Goal: Task Accomplishment & Management: Use online tool/utility

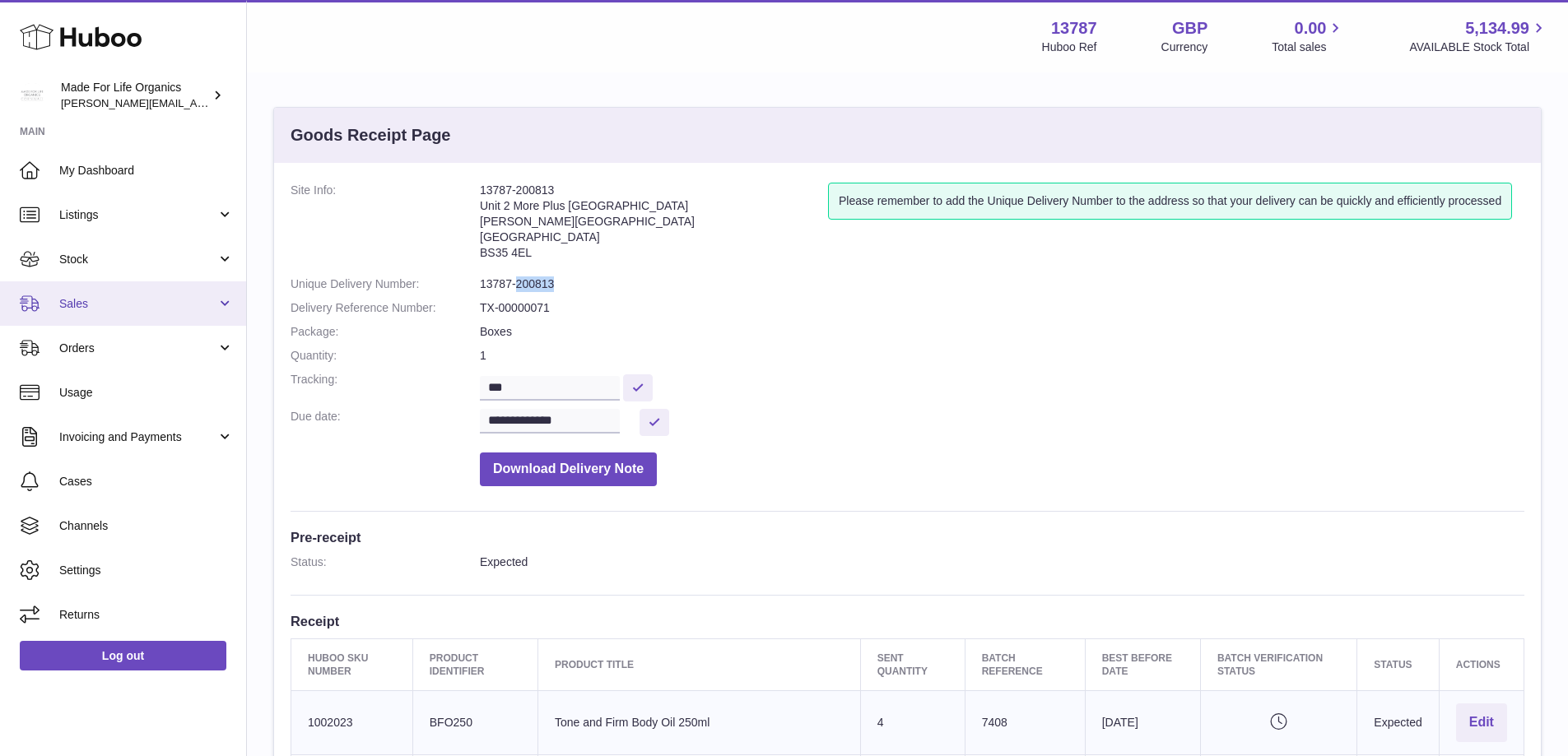
click at [74, 301] on span "Sales" at bounding box center [137, 304] width 157 height 15
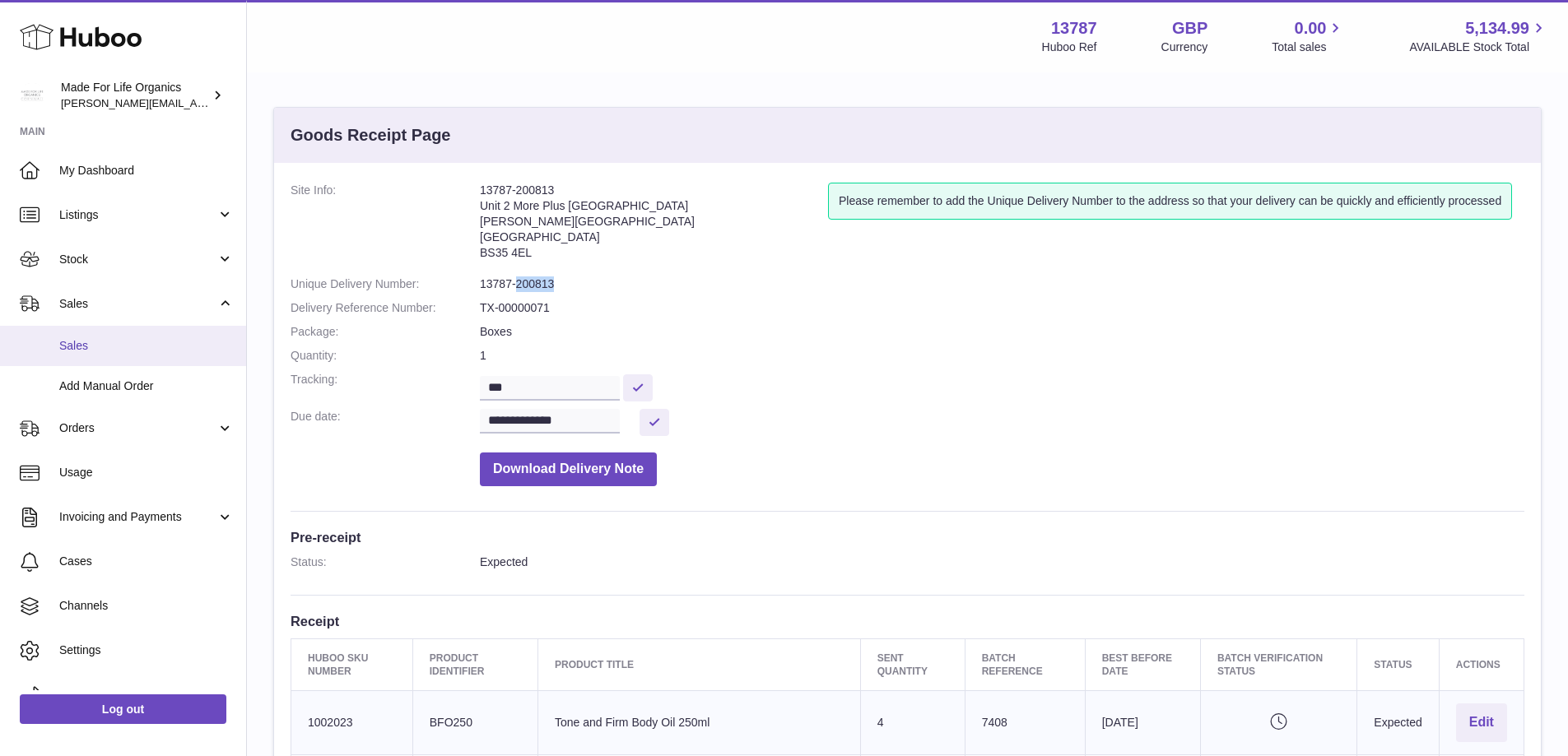
click at [77, 354] on link "Sales" at bounding box center [123, 346] width 246 height 40
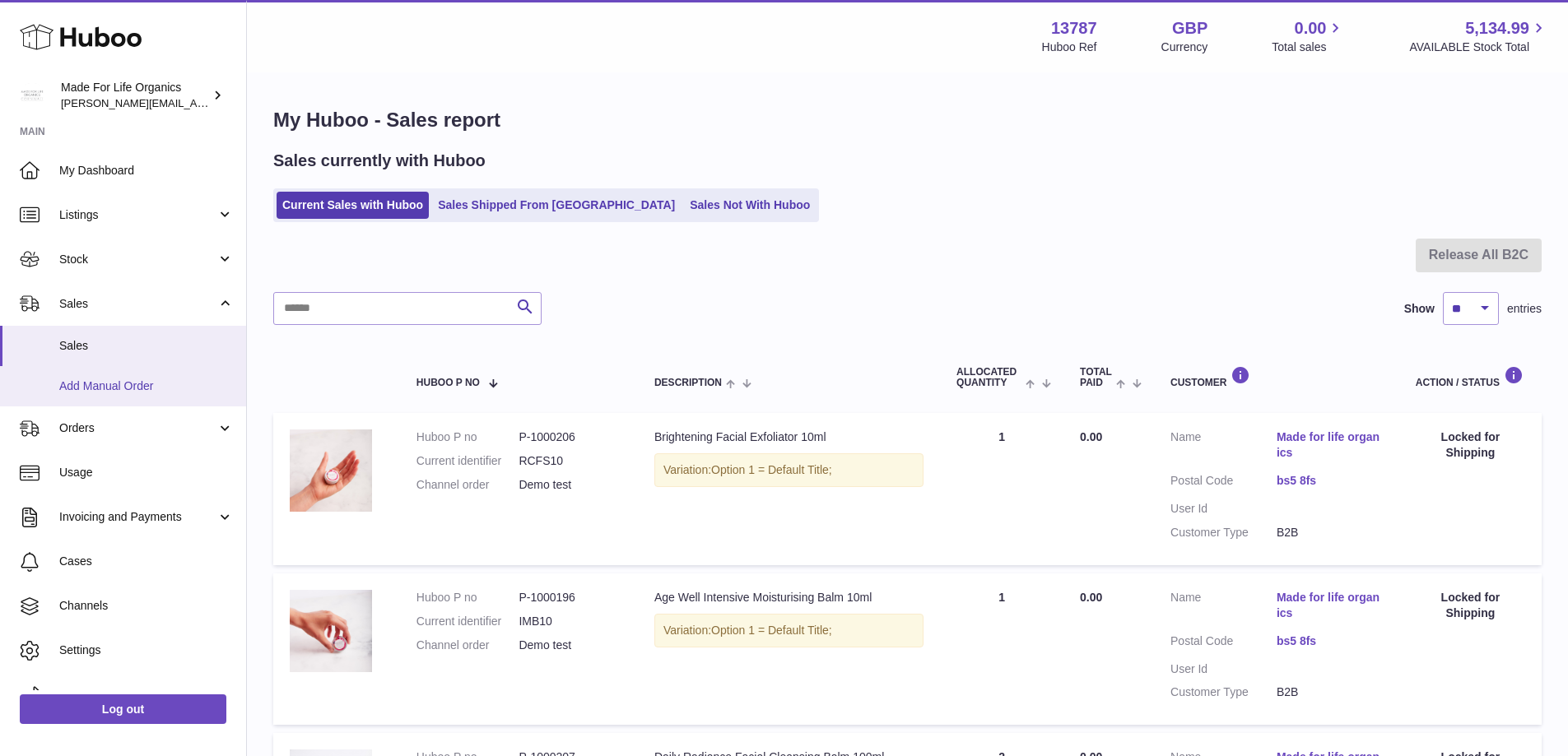
click at [156, 388] on span "Add Manual Order" at bounding box center [146, 386] width 175 height 15
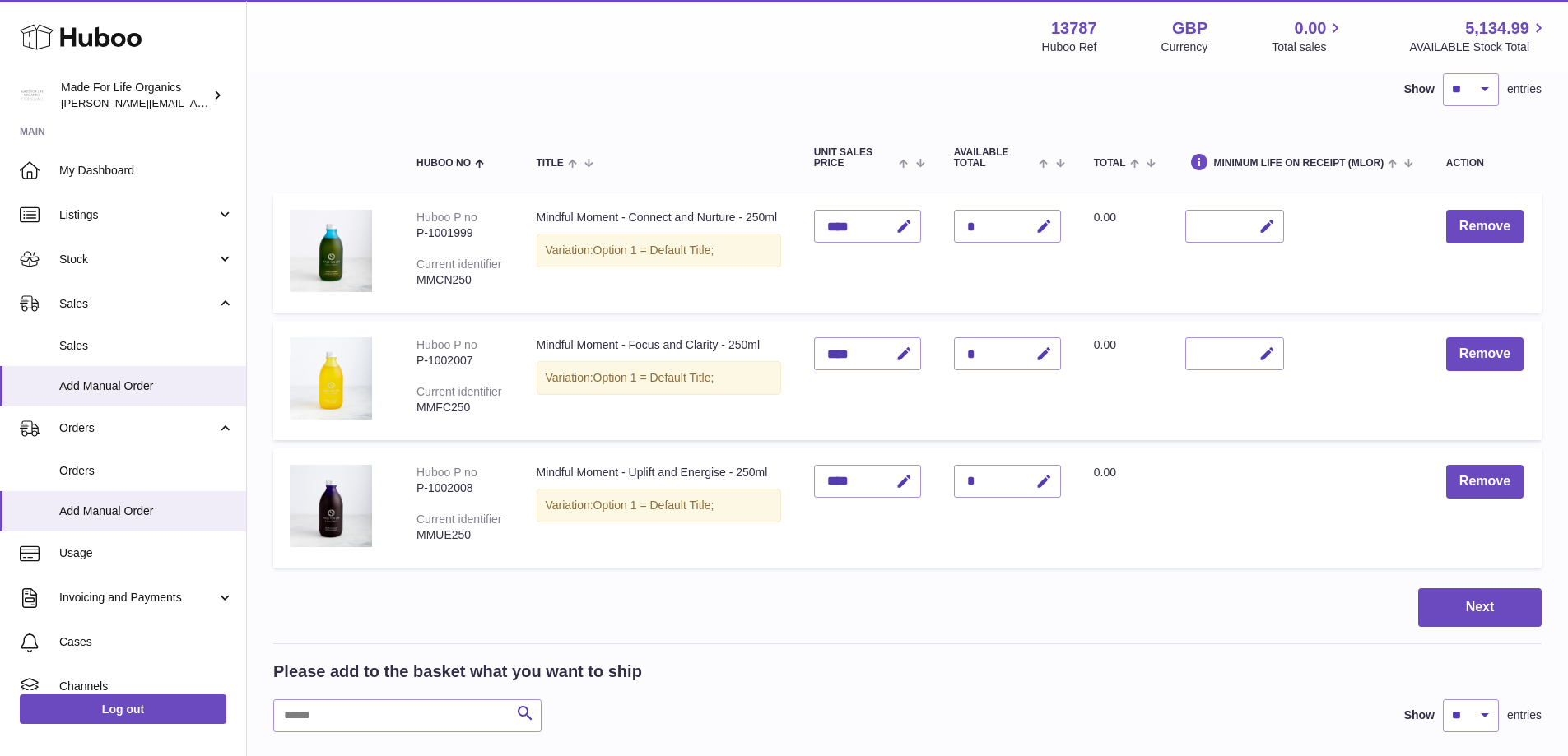
scroll to position [82, 0]
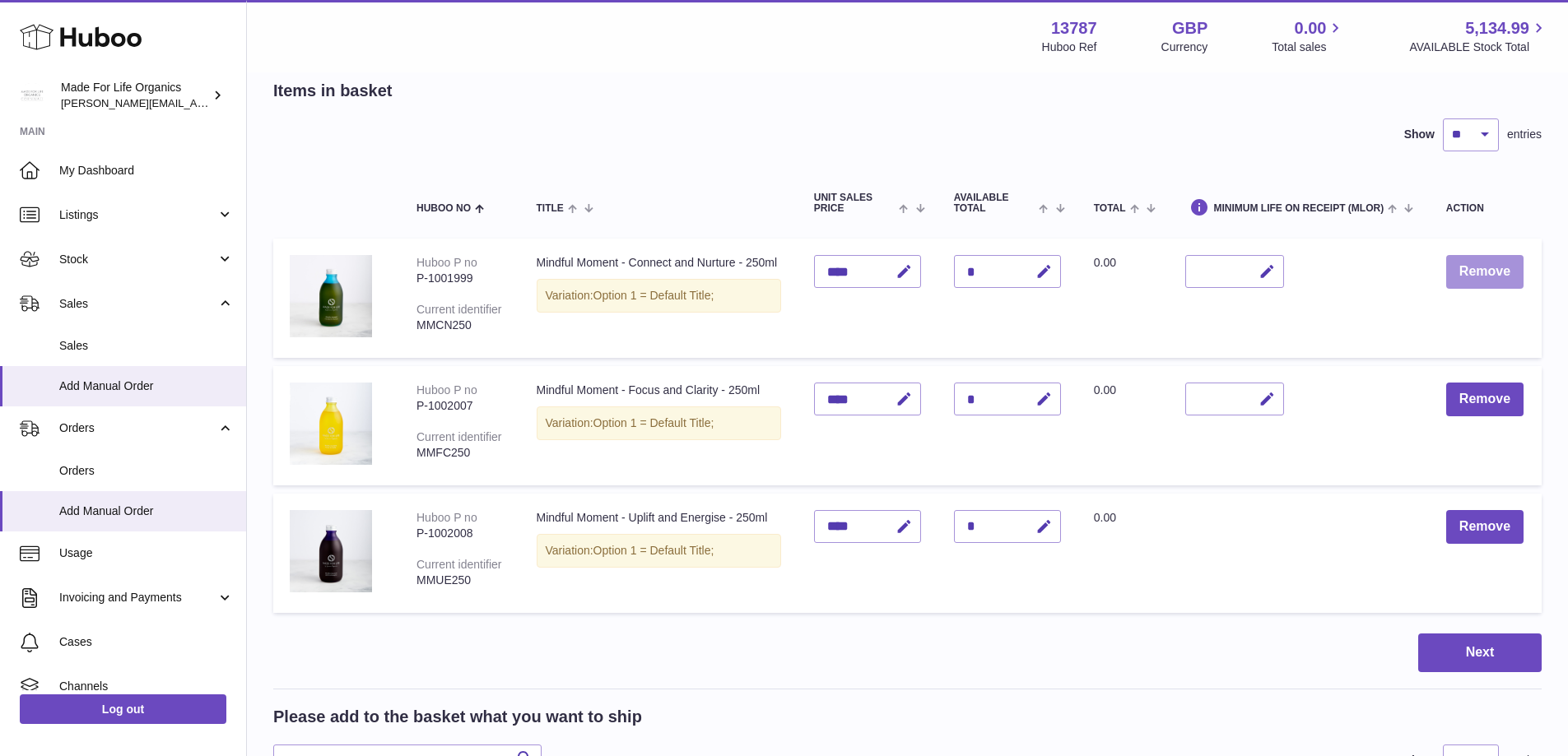
click at [1476, 267] on button "Remove" at bounding box center [1484, 271] width 77 height 34
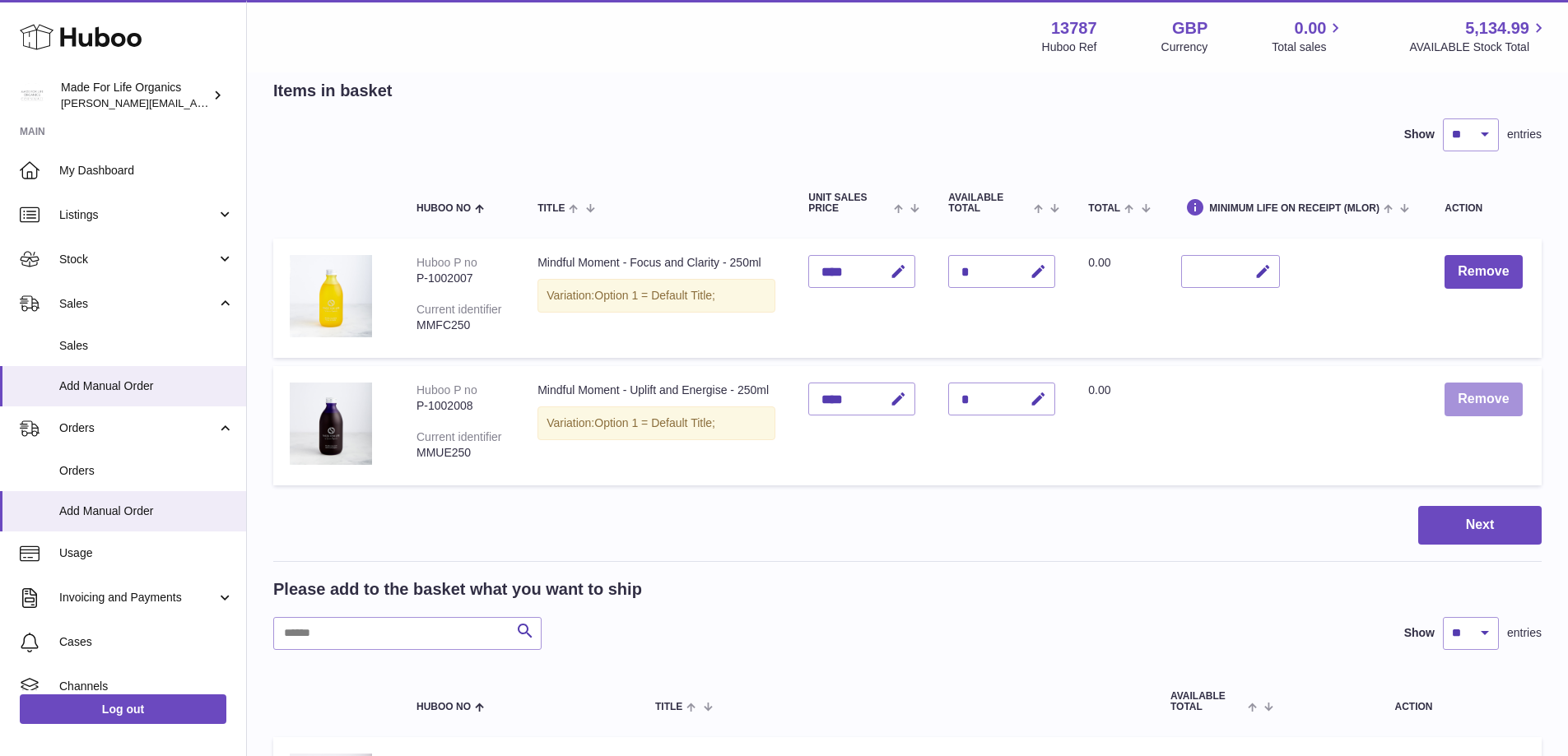
click at [1488, 393] on button "Remove" at bounding box center [1483, 399] width 77 height 34
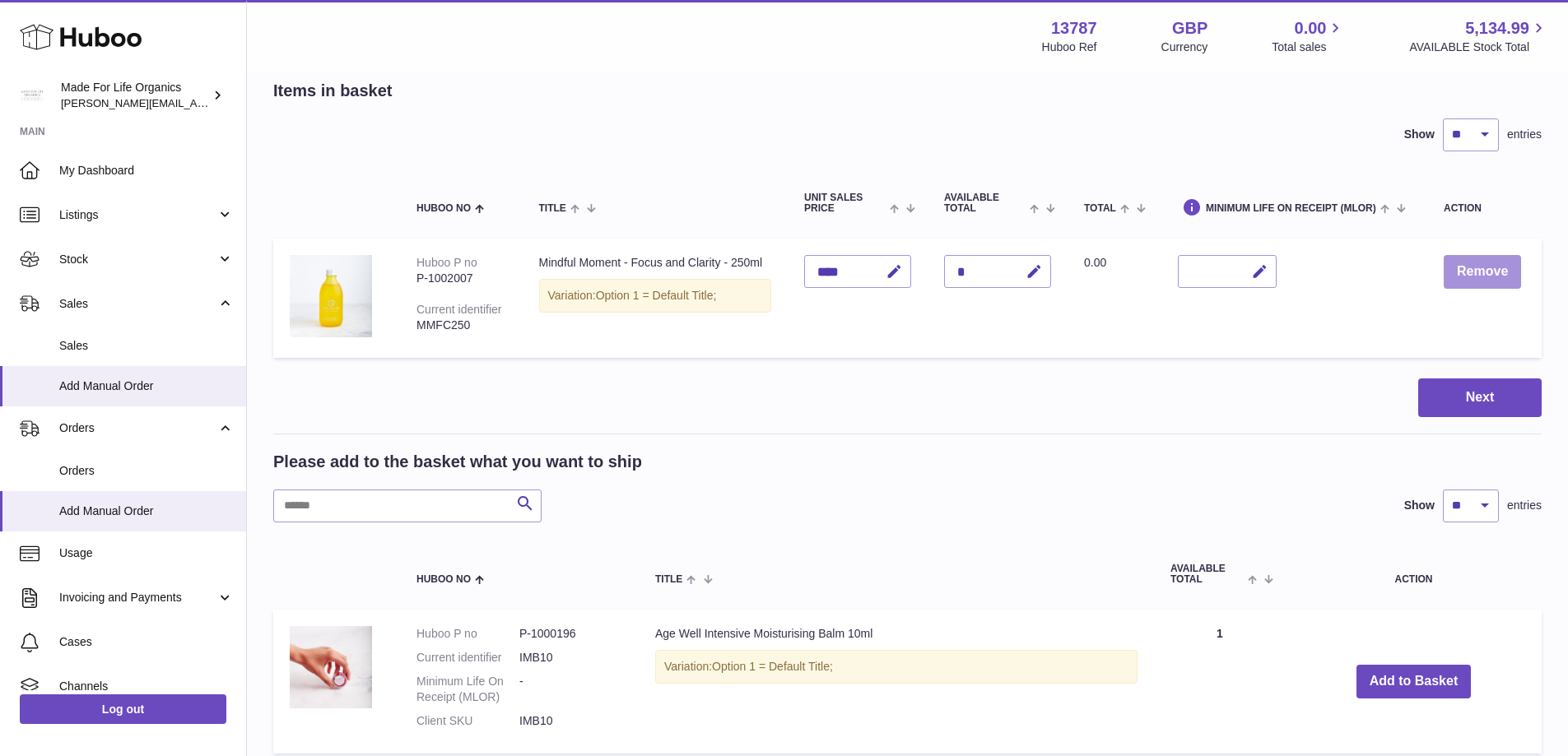
click at [1481, 274] on button "Remove" at bounding box center [1482, 271] width 77 height 34
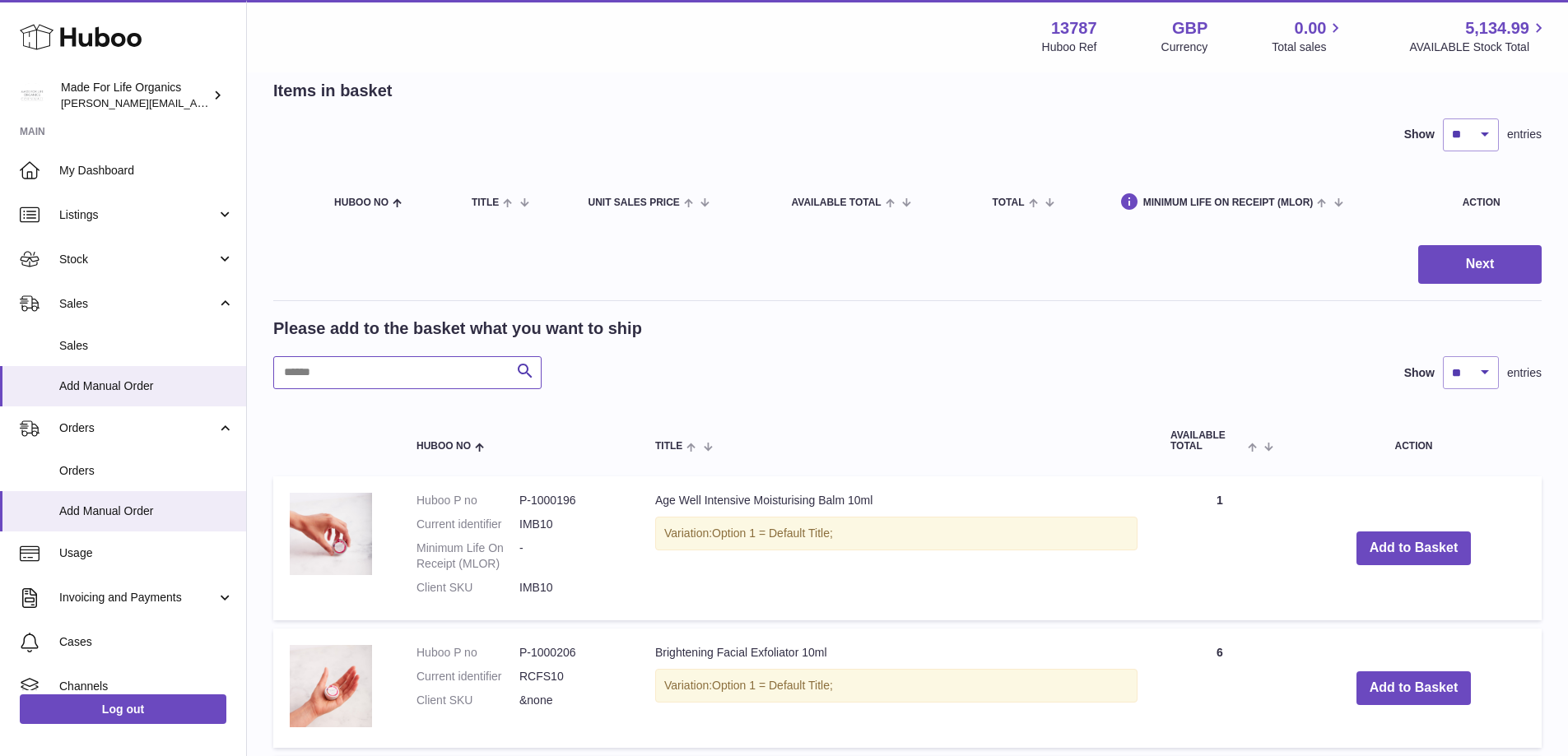
click at [333, 373] on input "text" at bounding box center [407, 373] width 268 height 33
type input "******"
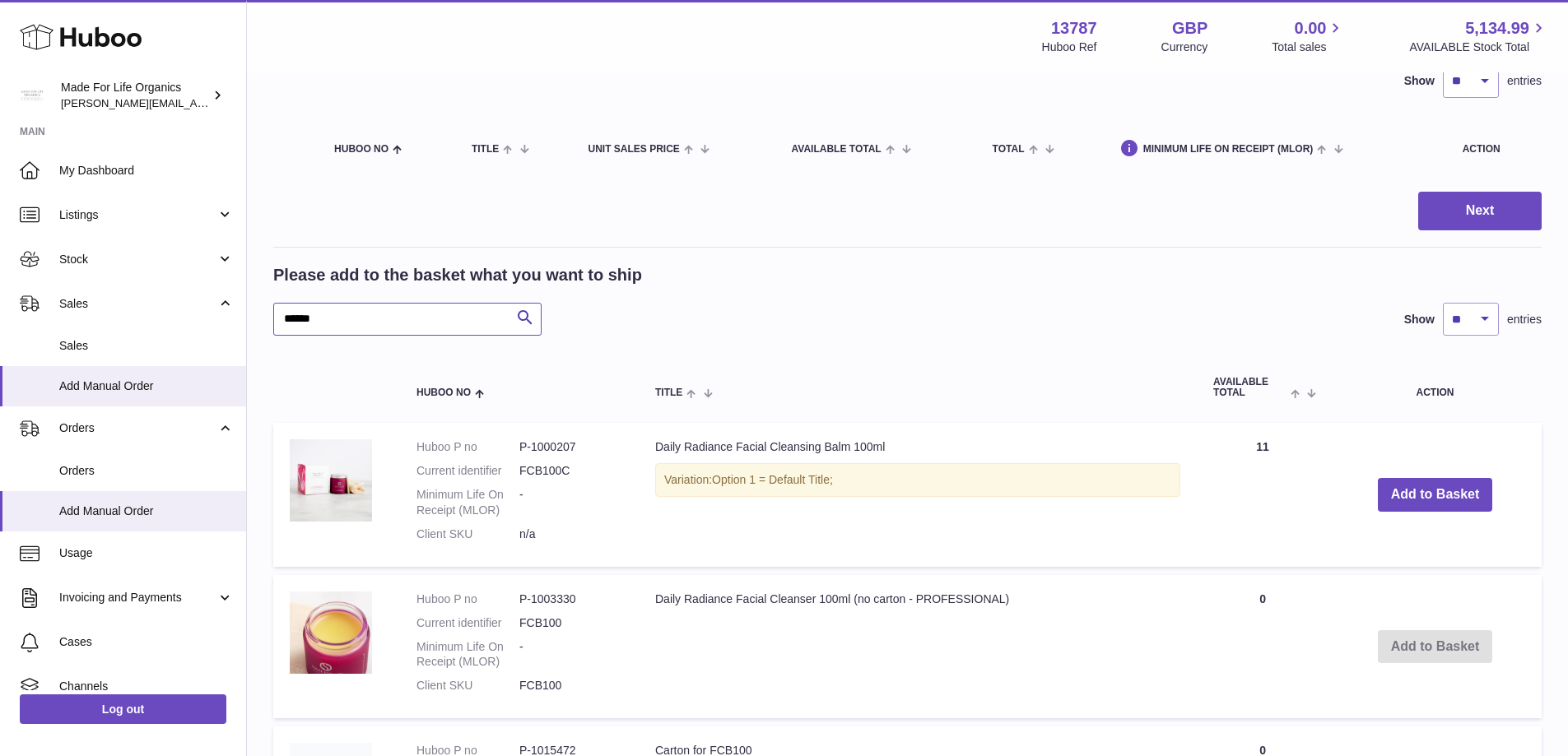
scroll to position [165, 0]
